Goal: Book appointment/travel/reservation

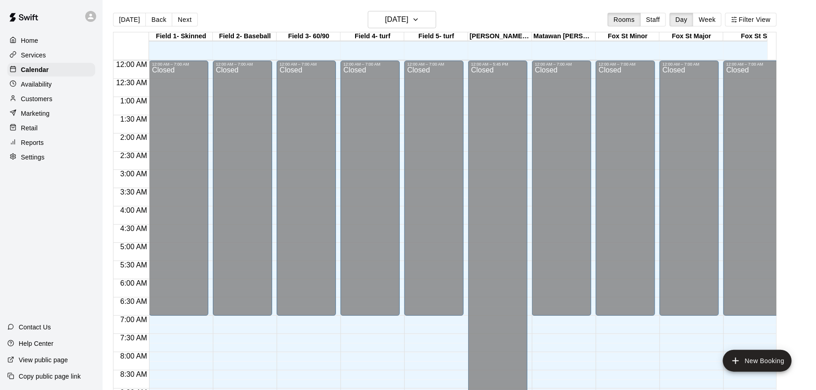
scroll to position [478, 0]
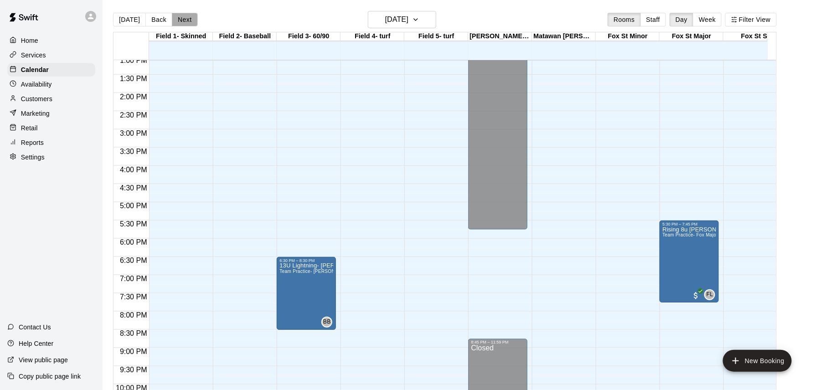
click at [182, 19] on button "Next" at bounding box center [185, 20] width 26 height 14
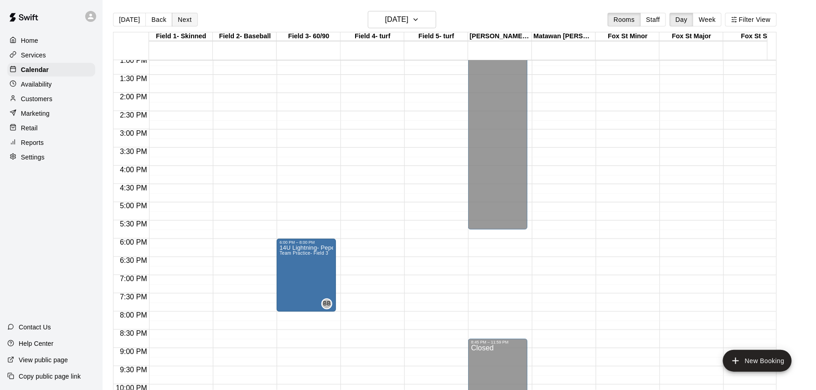
click at [183, 20] on button "Next" at bounding box center [185, 20] width 26 height 14
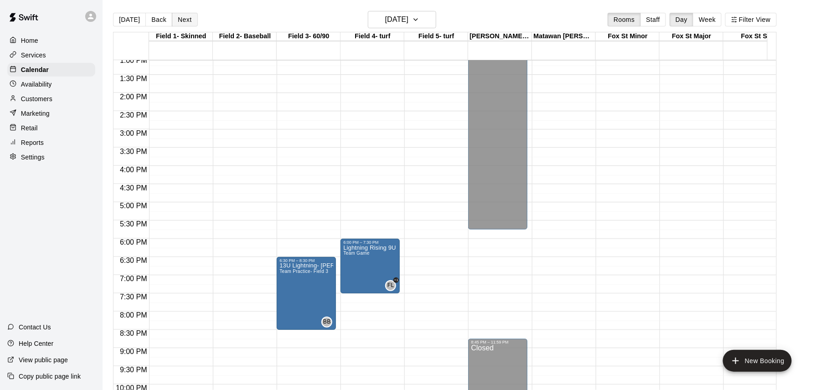
click at [183, 20] on button "Next" at bounding box center [185, 20] width 26 height 14
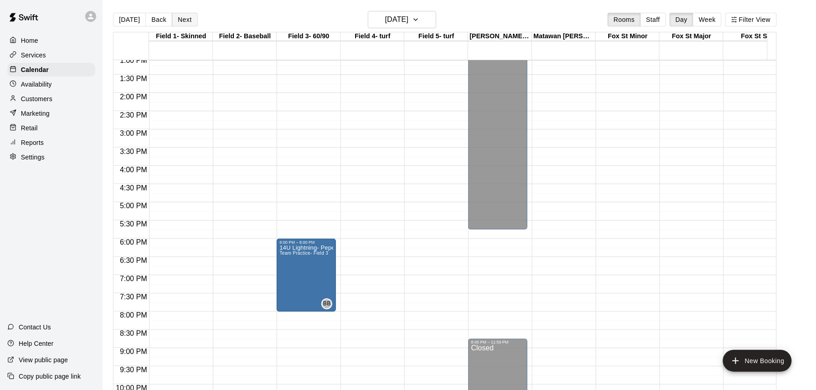
click at [183, 20] on button "Next" at bounding box center [185, 20] width 26 height 14
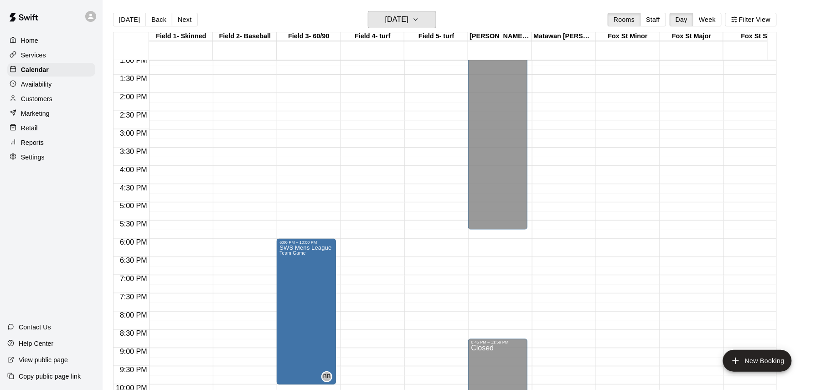
click at [390, 21] on h6 "[DATE]" at bounding box center [396, 19] width 23 height 13
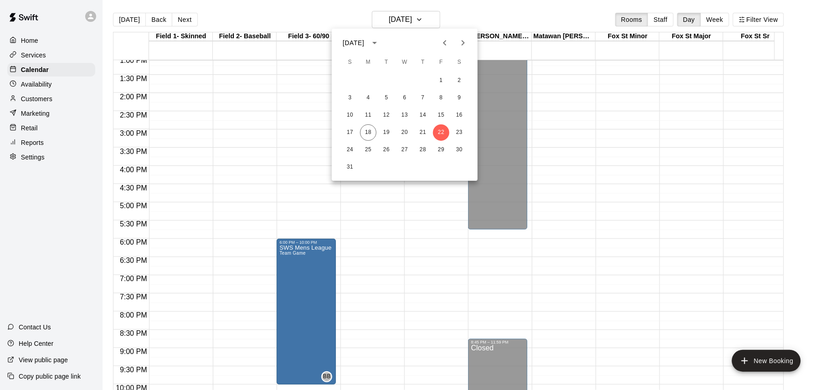
click at [220, 18] on div at bounding box center [412, 195] width 825 height 390
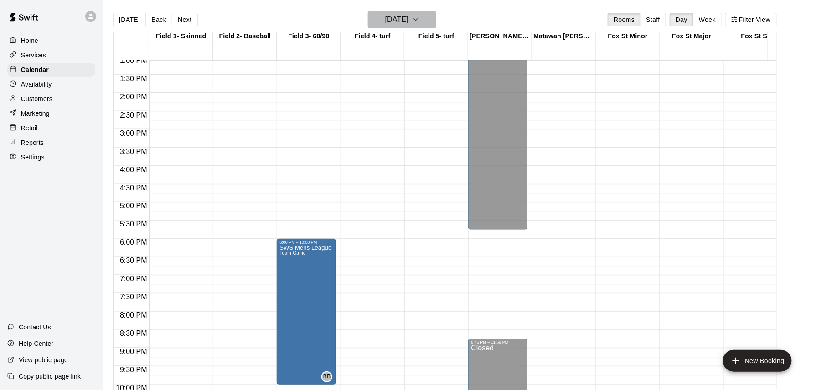
click at [390, 21] on h6 "[DATE]" at bounding box center [396, 19] width 23 height 13
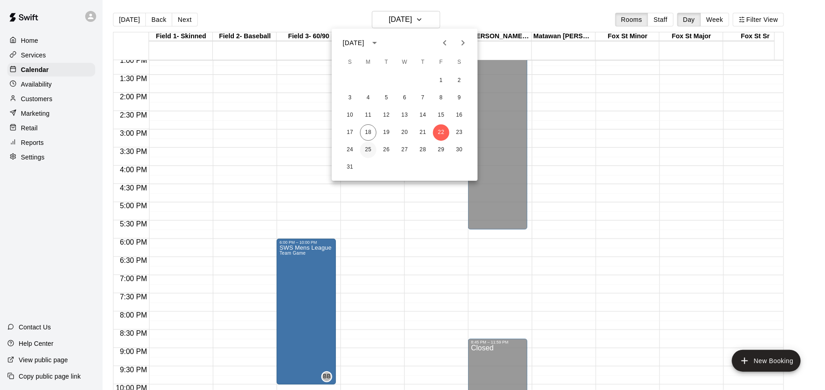
click at [365, 149] on button "25" at bounding box center [368, 150] width 16 height 16
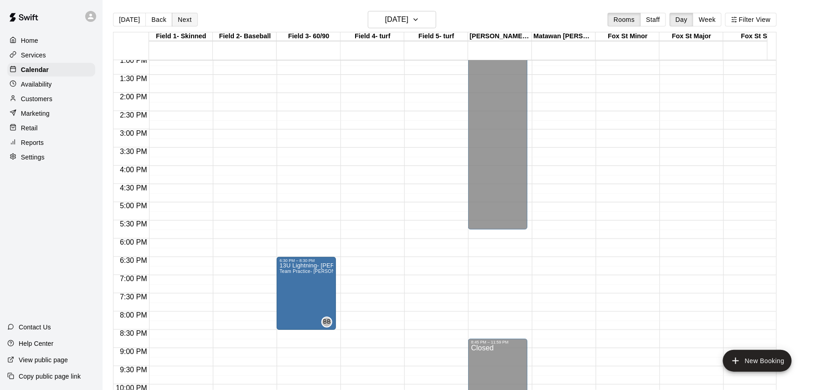
click at [183, 22] on button "Next" at bounding box center [185, 20] width 26 height 14
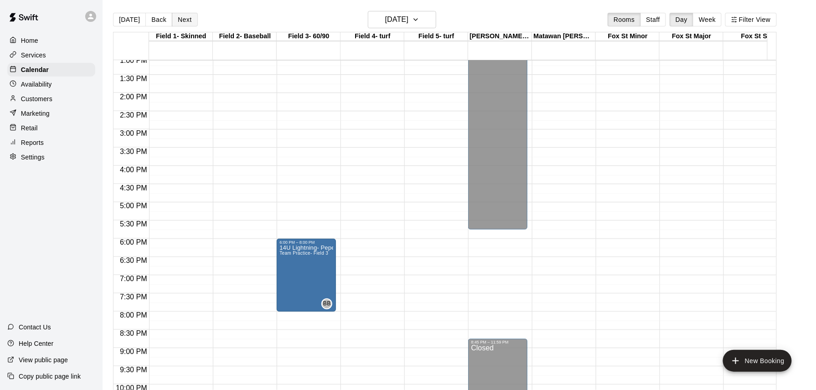
click at [183, 22] on button "Next" at bounding box center [185, 20] width 26 height 14
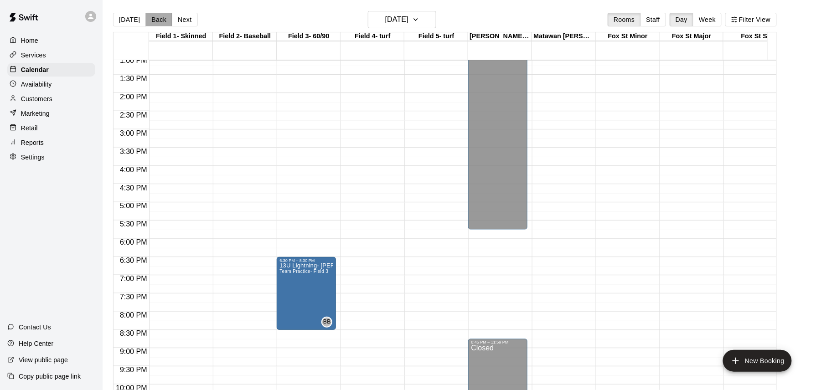
click at [155, 22] on button "Back" at bounding box center [158, 20] width 27 height 14
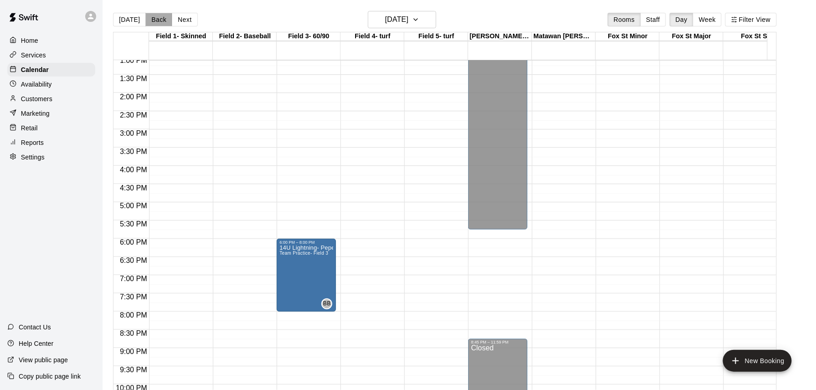
click at [155, 22] on button "Back" at bounding box center [158, 20] width 27 height 14
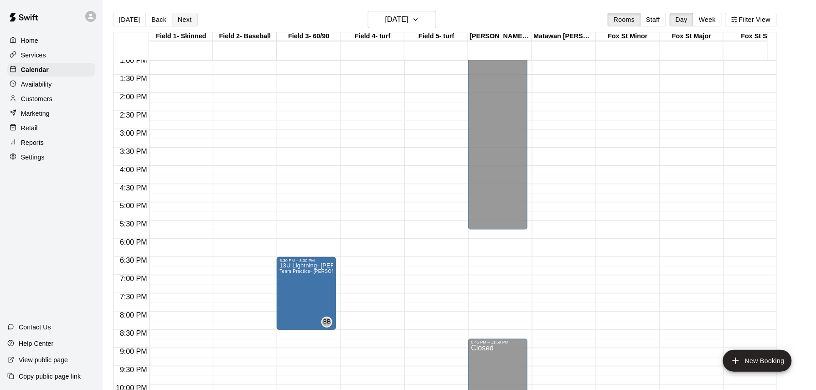
click at [187, 18] on button "Next" at bounding box center [185, 20] width 26 height 14
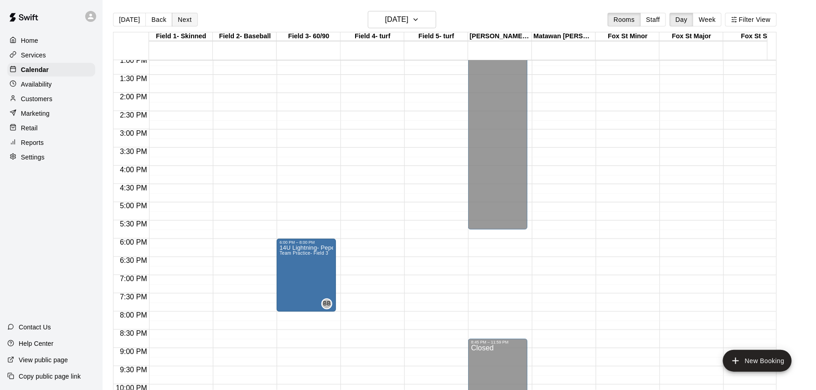
click at [187, 18] on button "Next" at bounding box center [185, 20] width 26 height 14
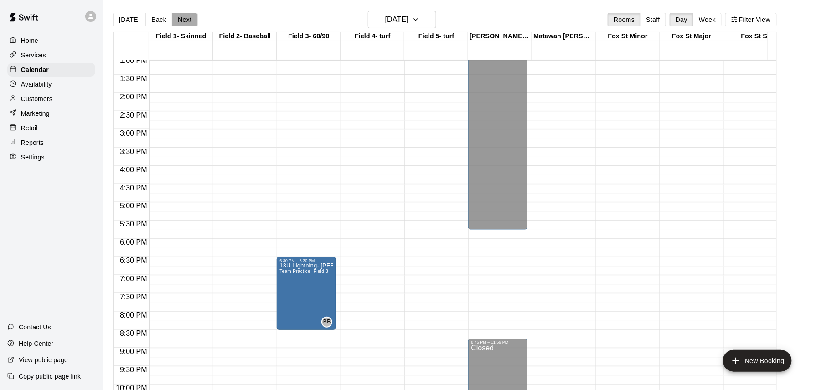
click at [187, 18] on button "Next" at bounding box center [185, 20] width 26 height 14
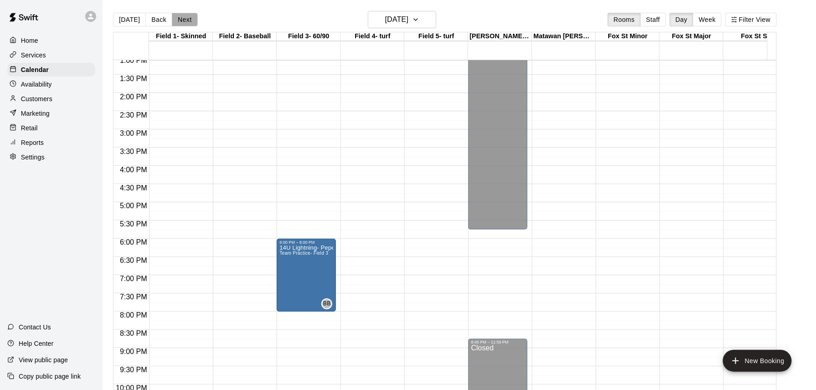
click at [187, 18] on button "Next" at bounding box center [185, 20] width 26 height 14
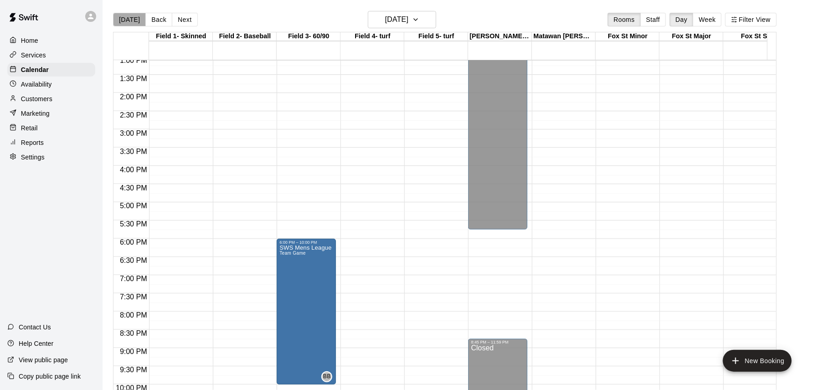
click at [130, 20] on button "[DATE]" at bounding box center [129, 20] width 33 height 14
